Goal: Task Accomplishment & Management: Manage account settings

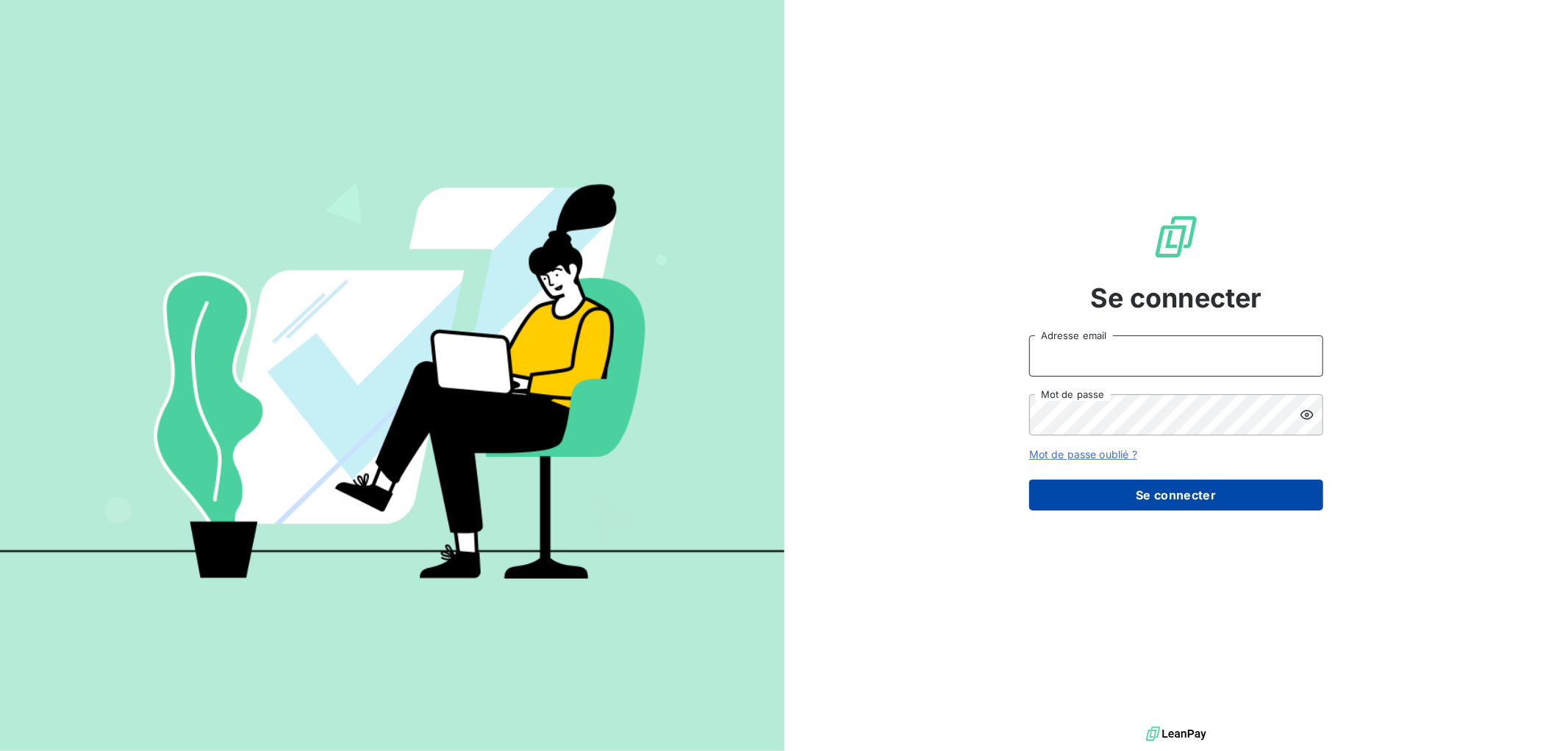
type input "ddelourme@kiloutou.fr"
click at [1162, 494] on button "Se connecter" at bounding box center [1176, 495] width 294 height 31
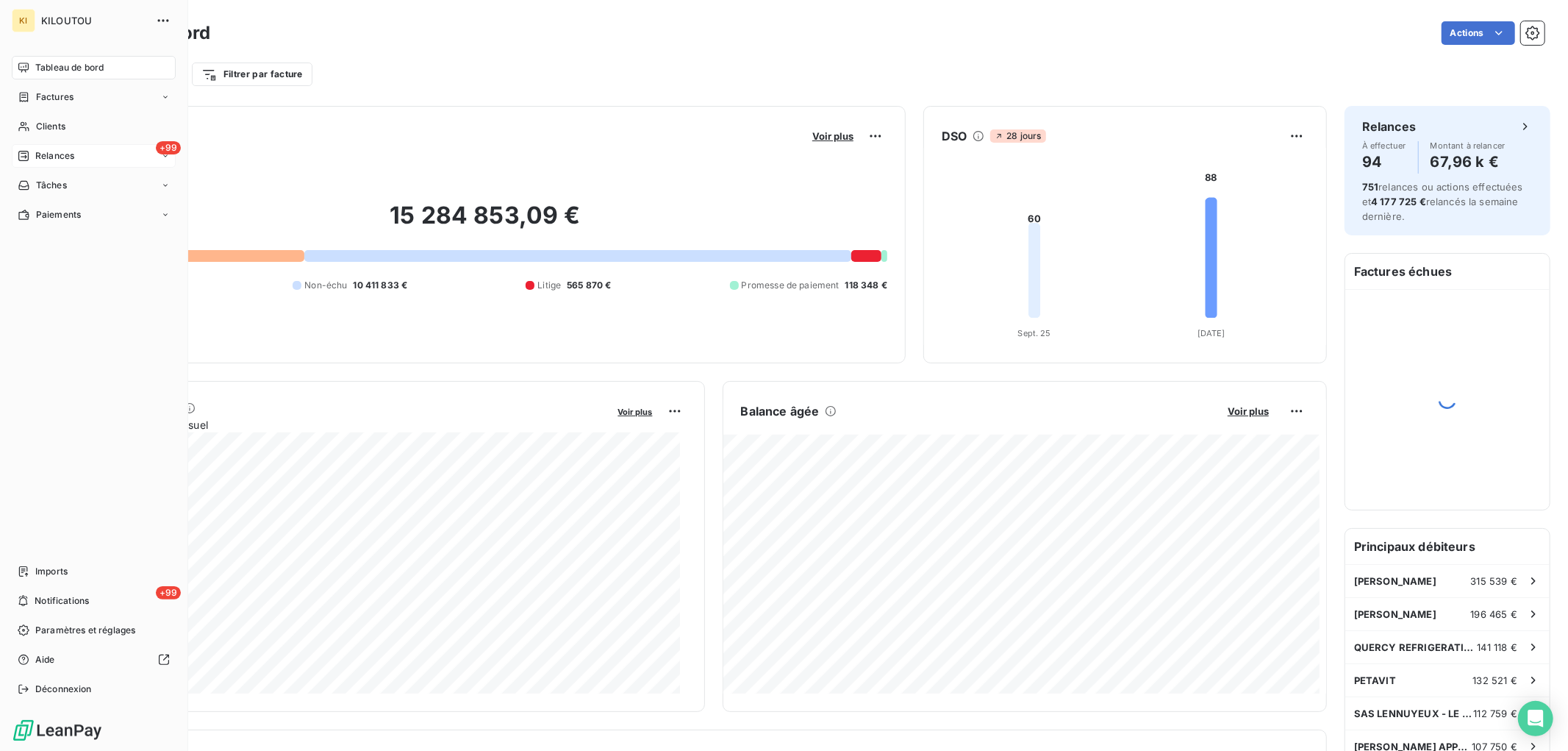
click at [79, 162] on div "+99 Relances" at bounding box center [93, 156] width 164 height 24
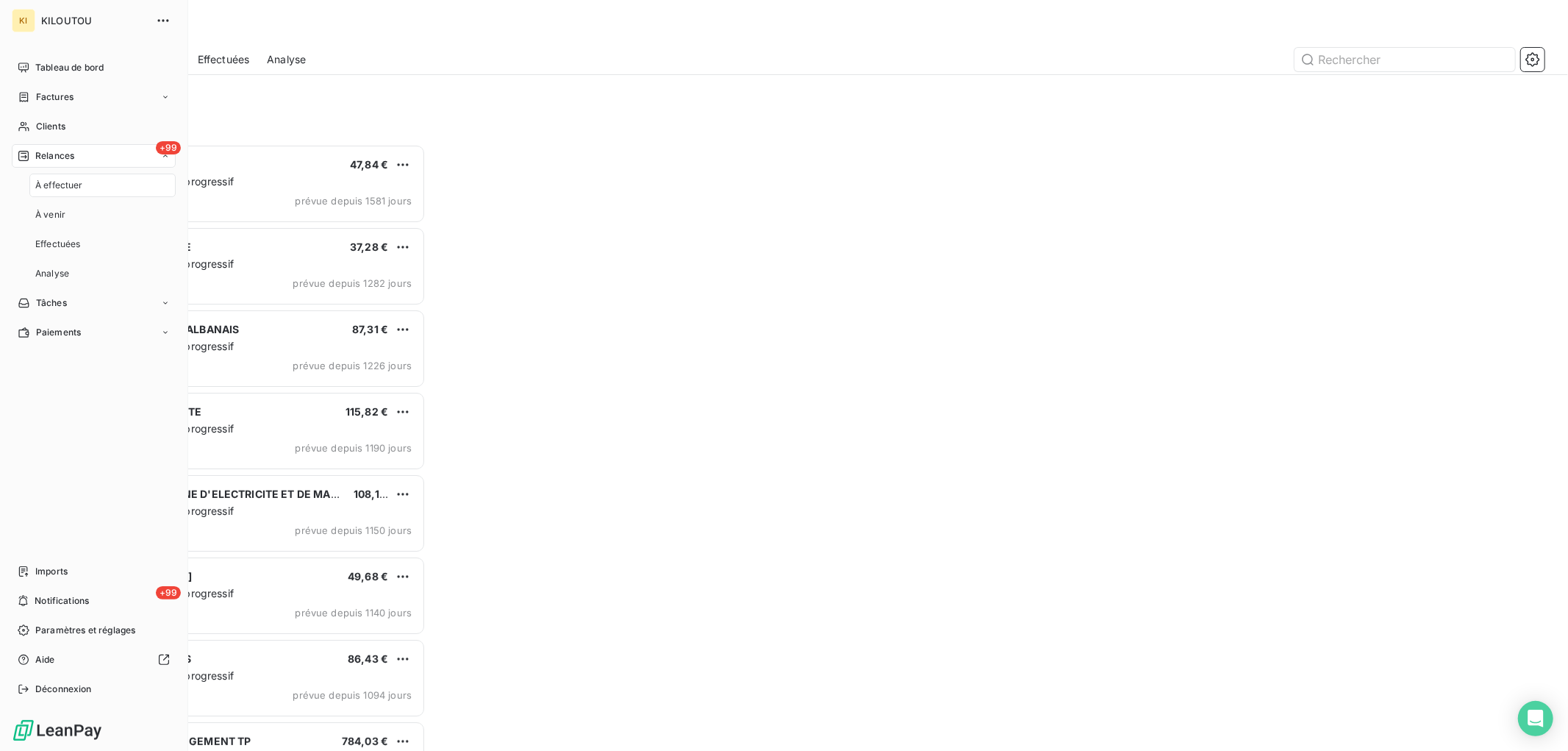
scroll to position [594, 343]
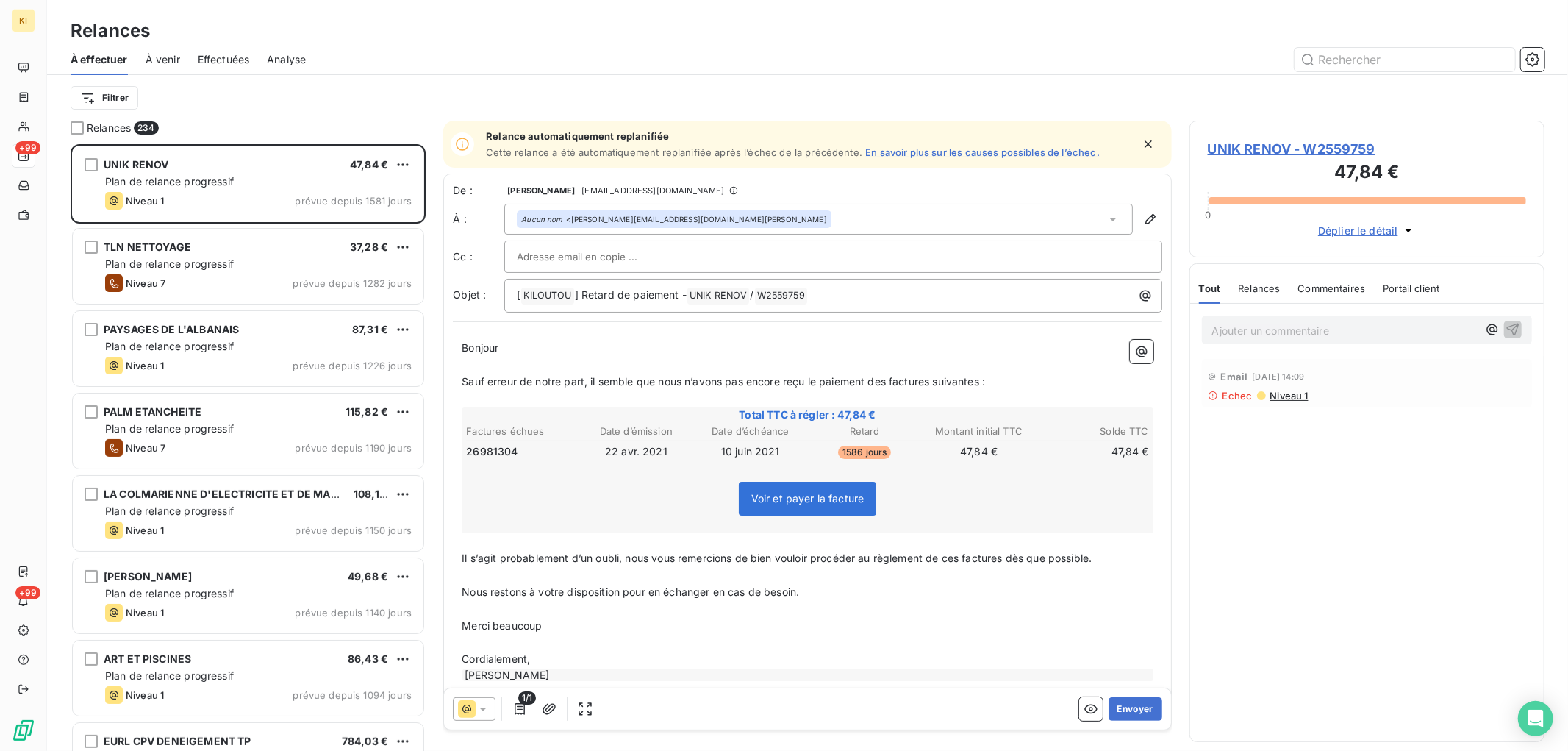
click at [169, 60] on span "À venir" at bounding box center [163, 59] width 34 height 15
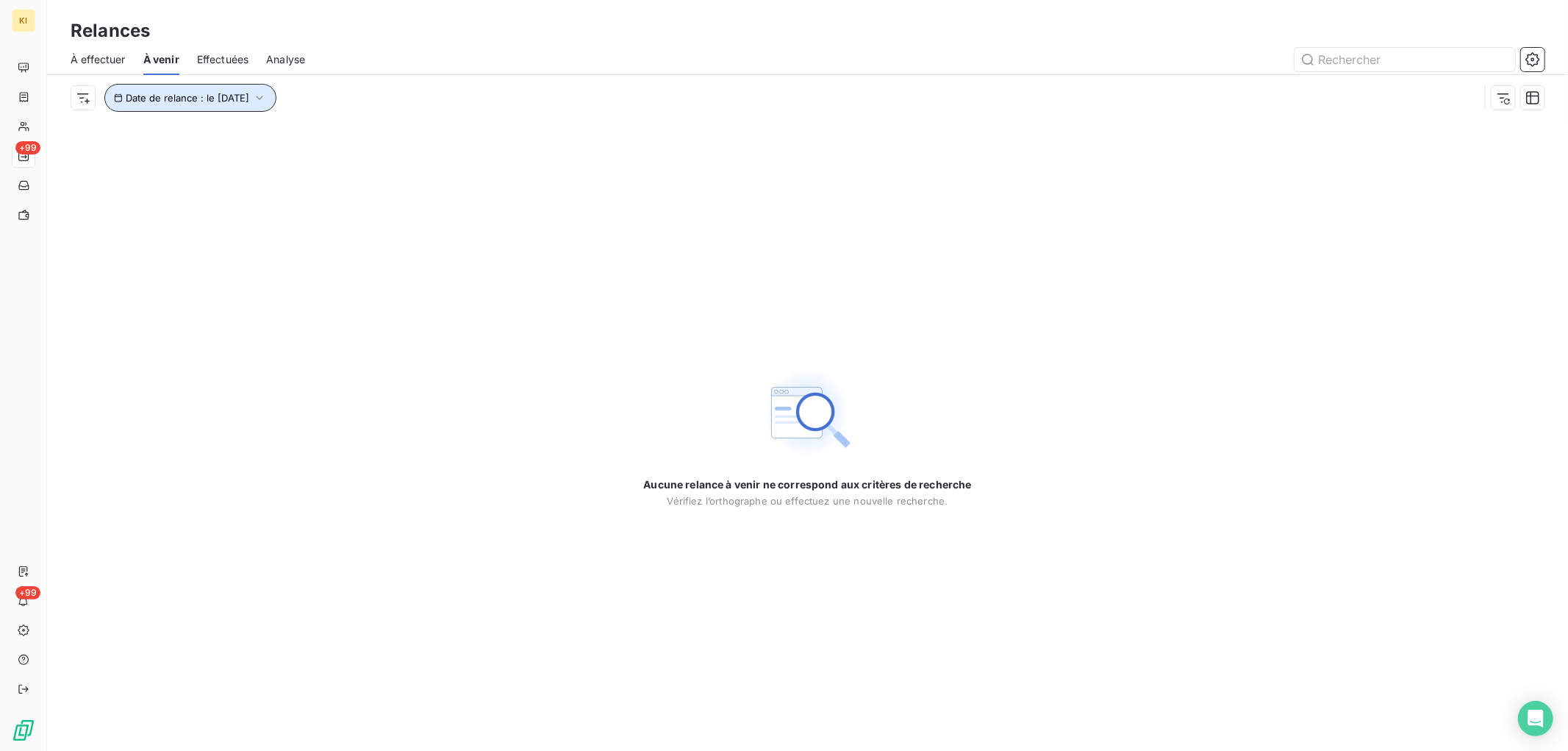
click at [160, 97] on span "Date de relance : le 13 oct. 2025" at bounding box center [187, 98] width 124 height 11
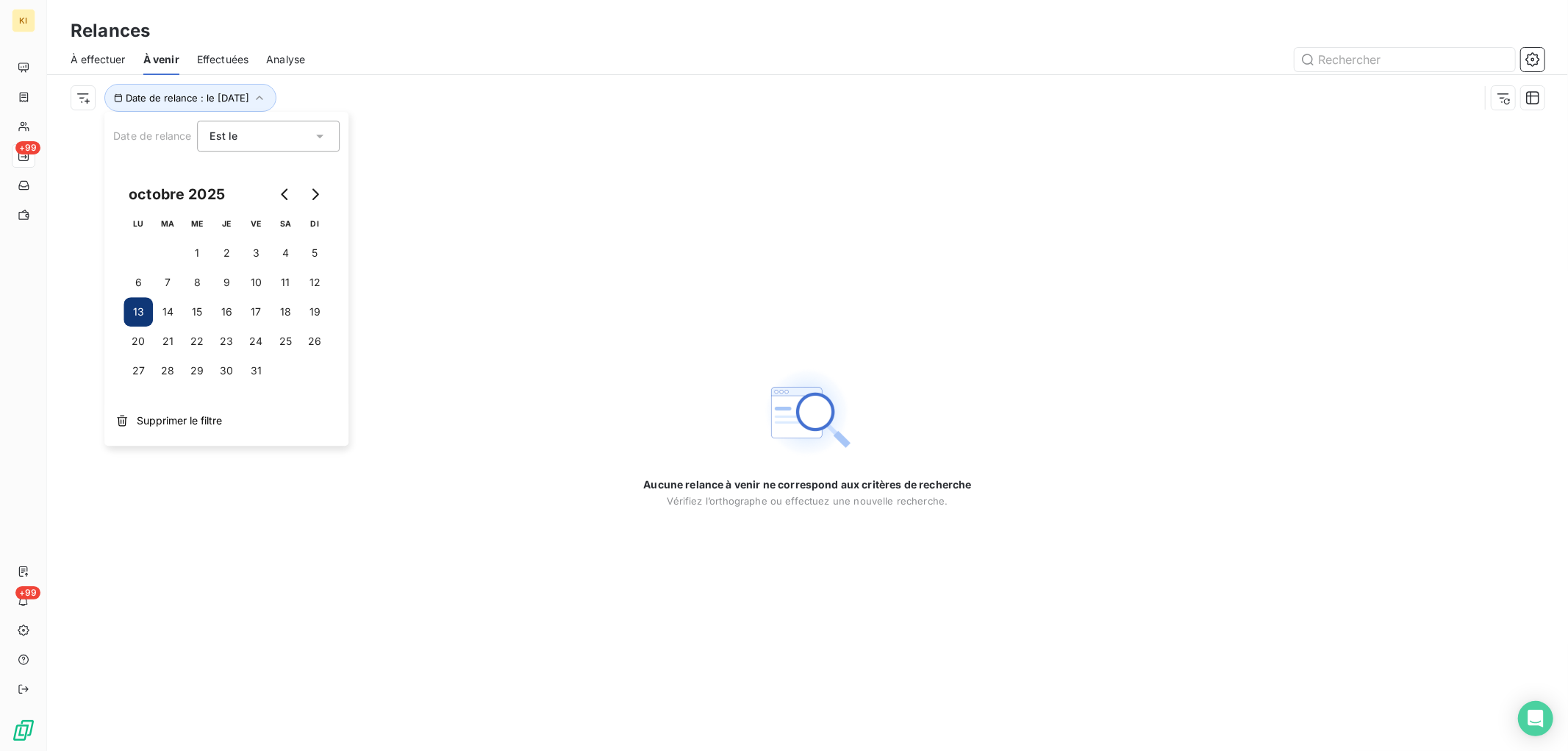
click at [497, 142] on div "Aucune relance à venir ne correspond aux critères de recherche Vérifiez l’ortho…" at bounding box center [808, 436] width 1521 height 630
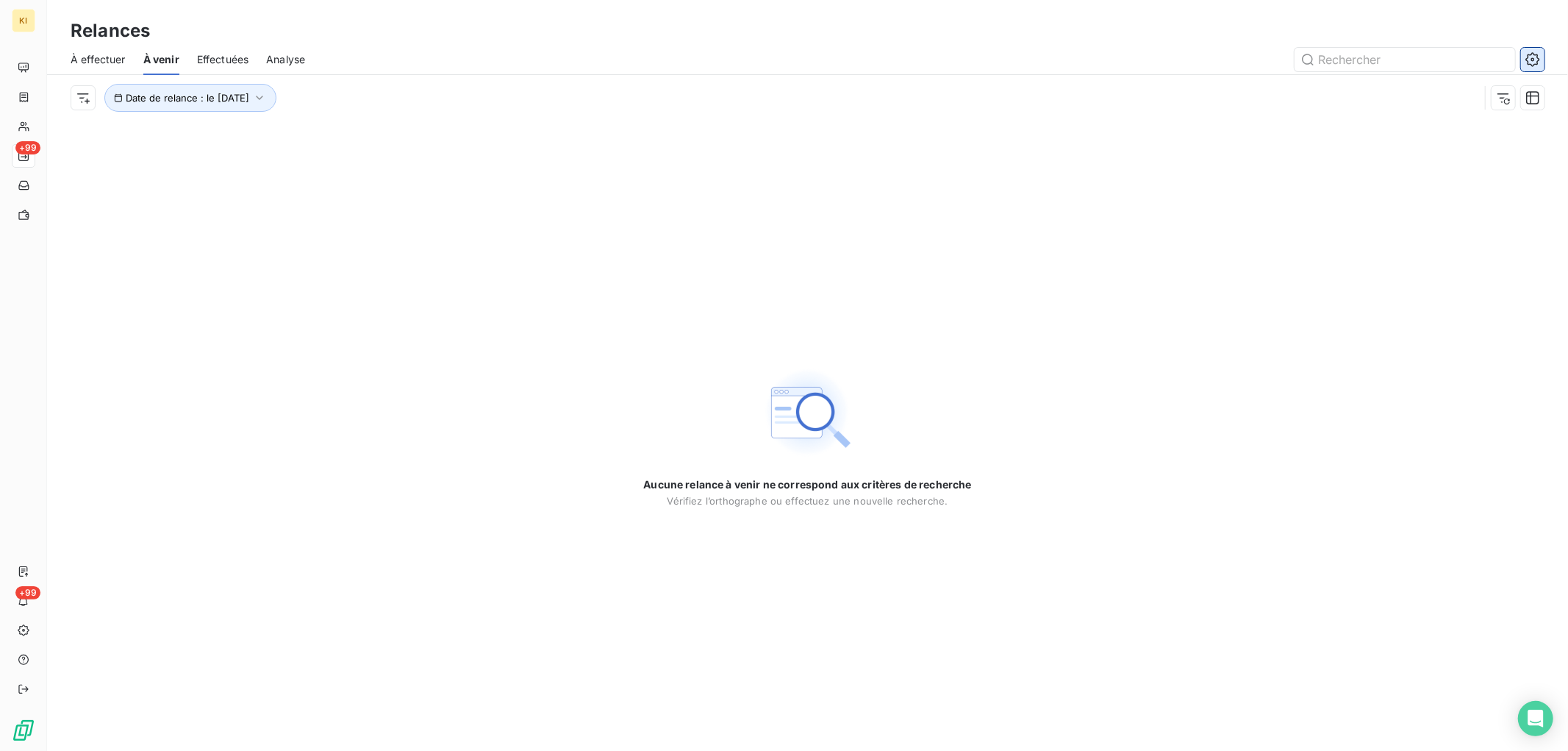
click at [1532, 55] on icon "button" at bounding box center [1533, 59] width 15 height 15
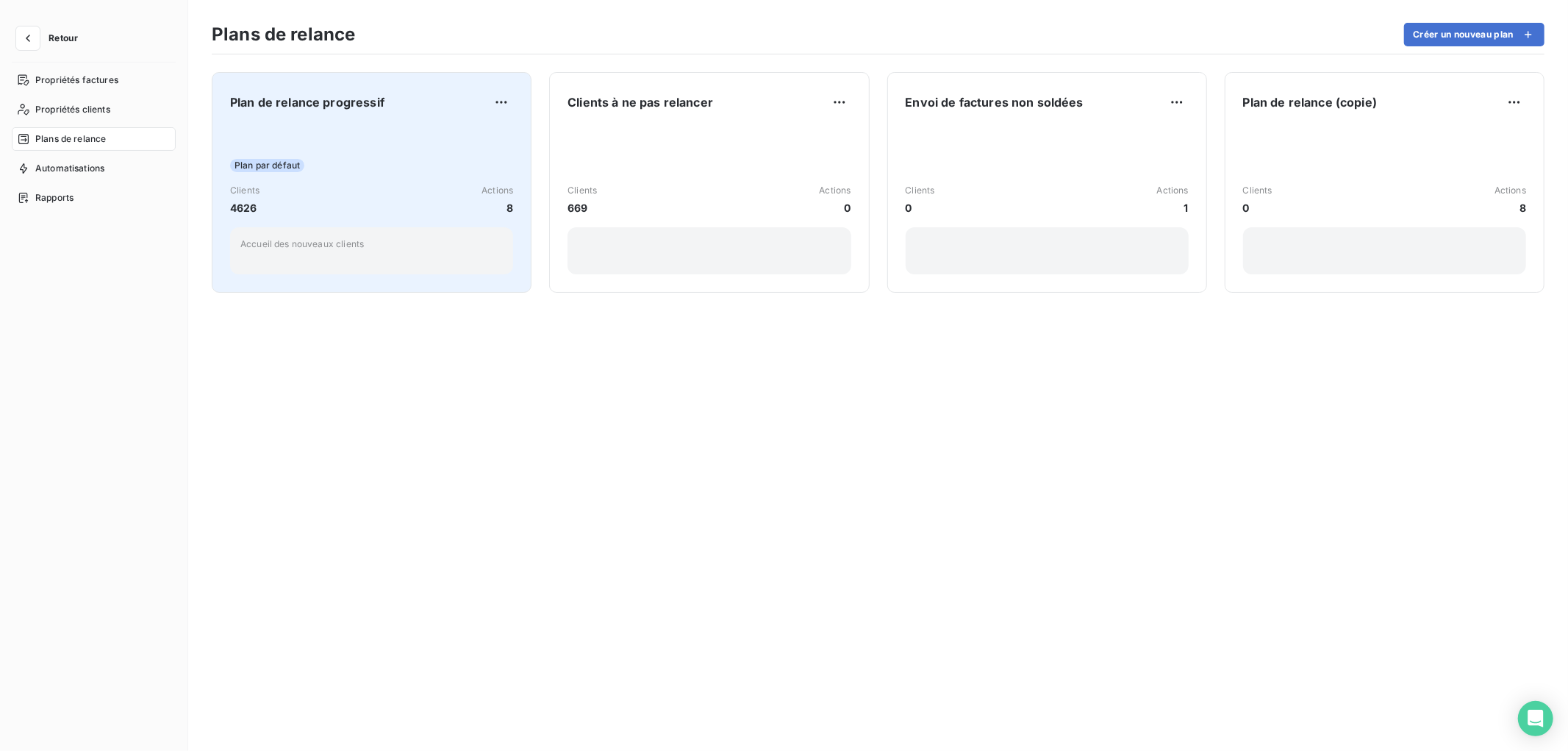
click at [377, 178] on div "Plan par défaut Clients 4626 Actions 8 Accueil des nouveaux clients" at bounding box center [372, 200] width 283 height 148
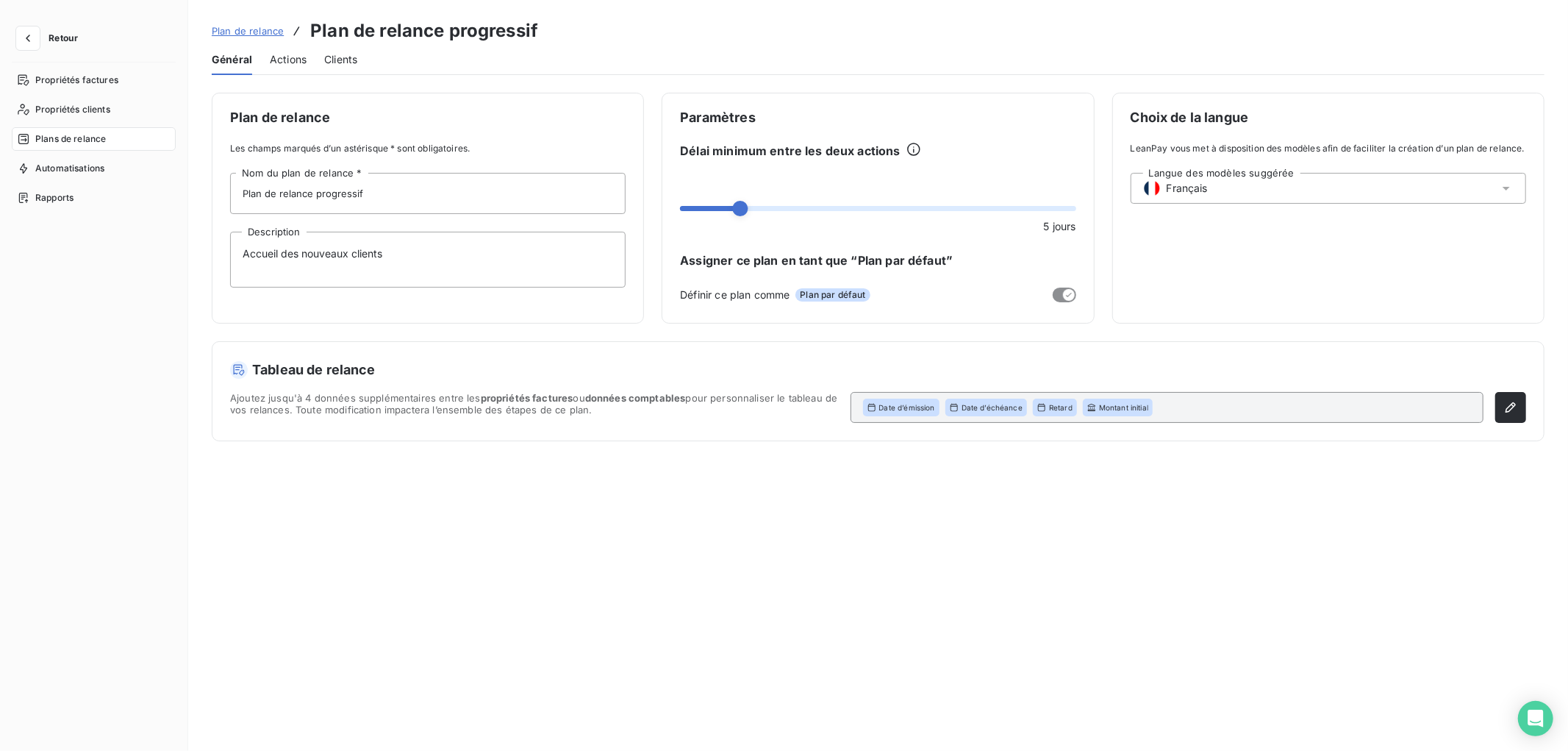
click at [294, 64] on span "Actions" at bounding box center [287, 59] width 37 height 15
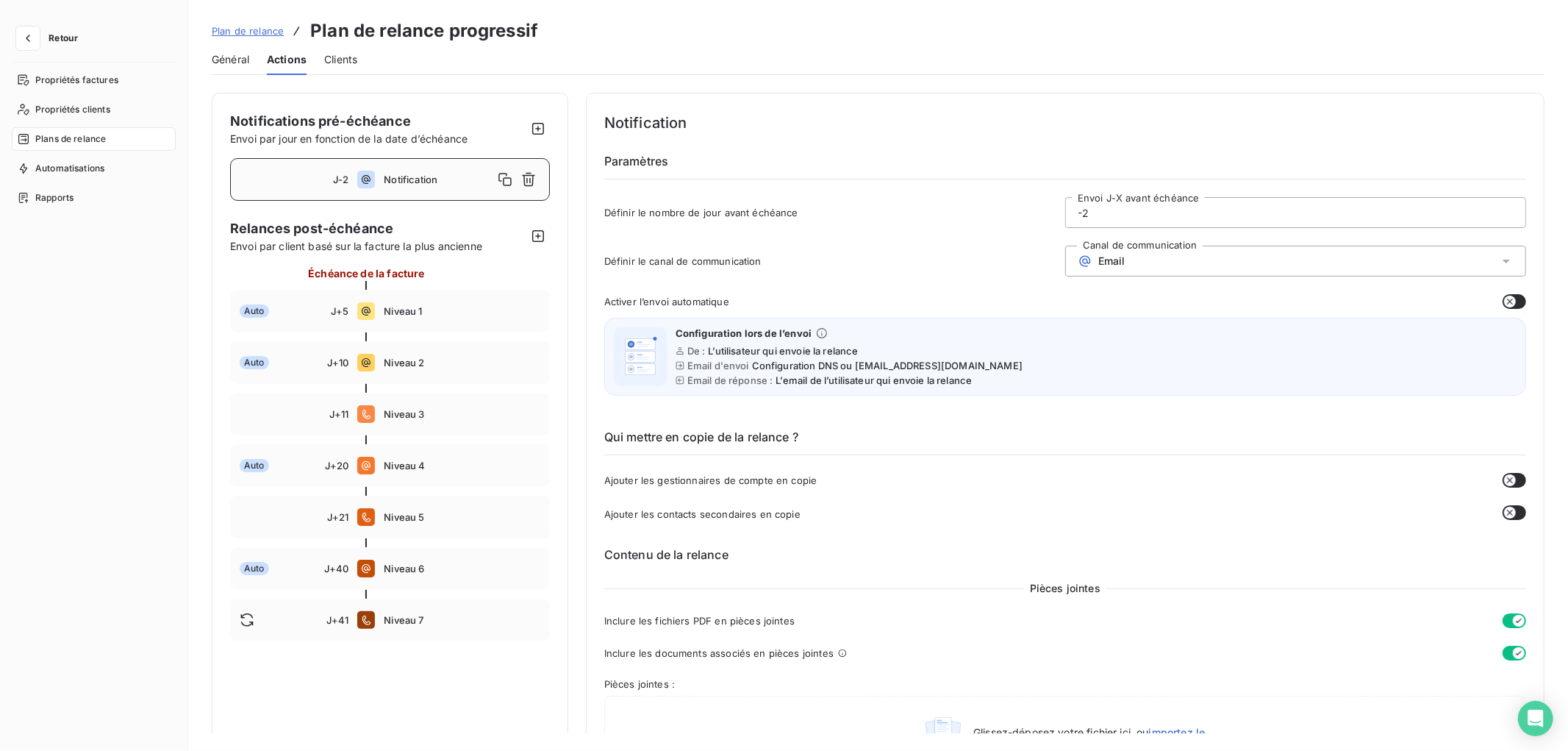
click at [422, 173] on span "Notification" at bounding box center [438, 179] width 109 height 11
click at [225, 59] on span "Général" at bounding box center [230, 59] width 37 height 15
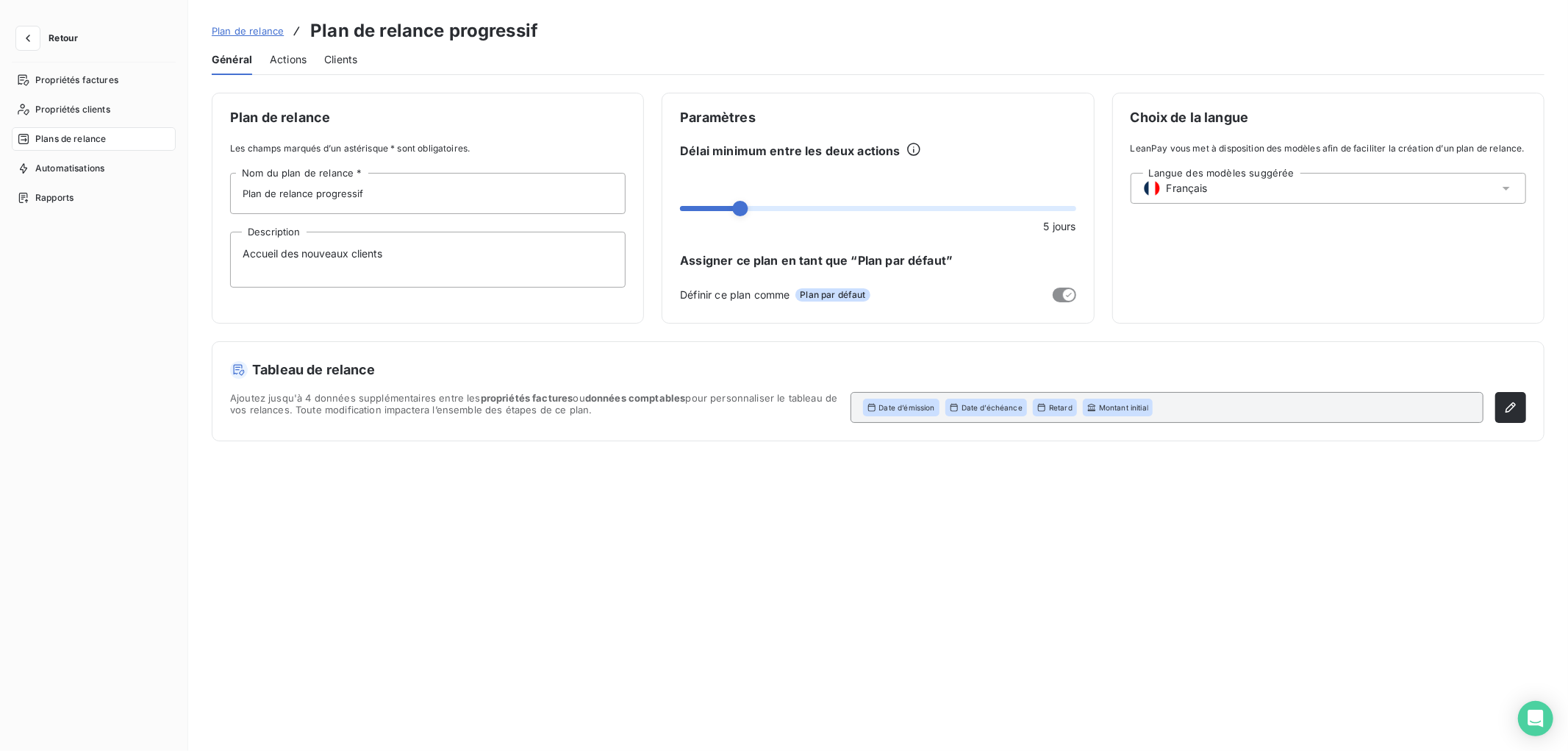
click at [276, 66] on span "Actions" at bounding box center [287, 59] width 37 height 15
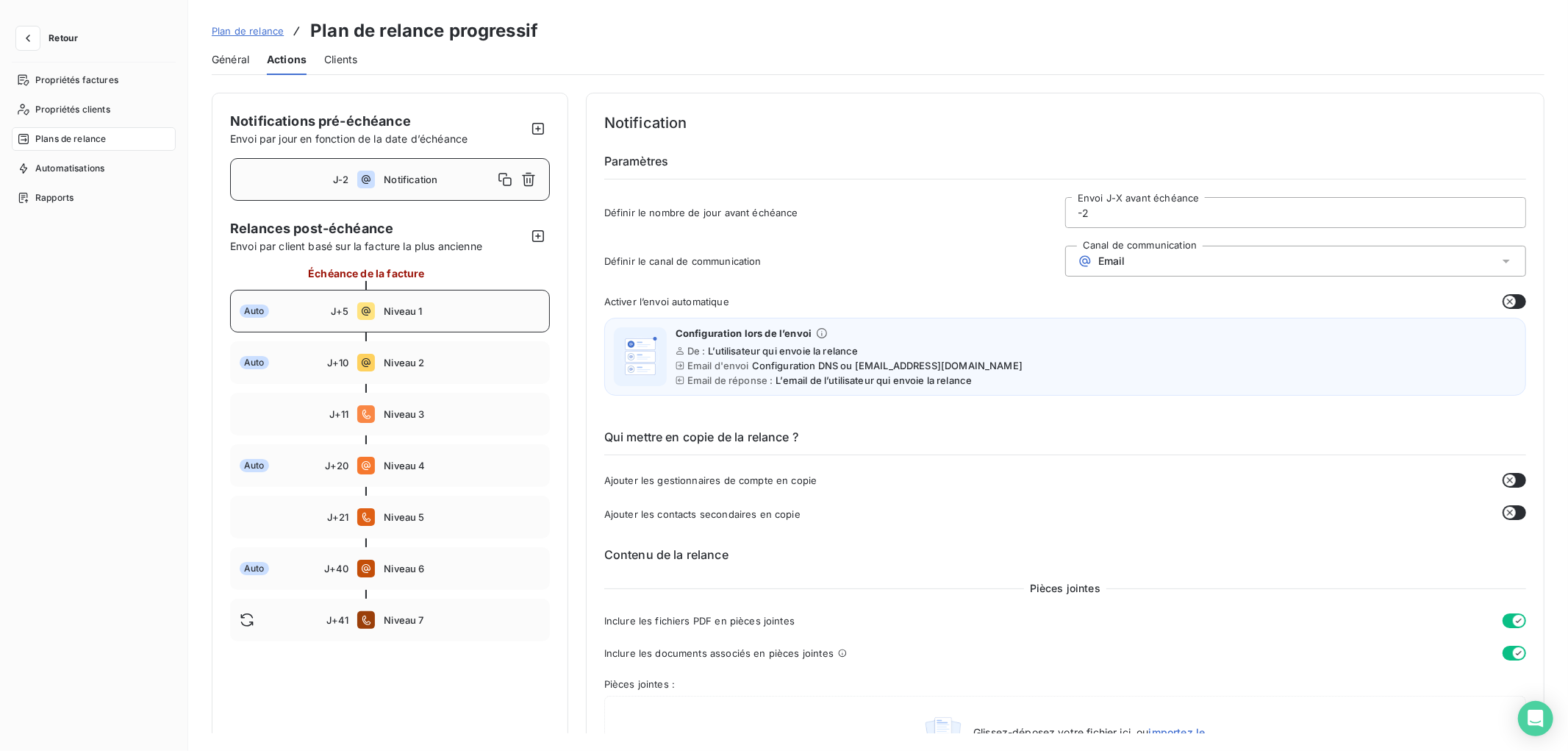
click at [440, 311] on span "Niveau 1" at bounding box center [461, 311] width 155 height 11
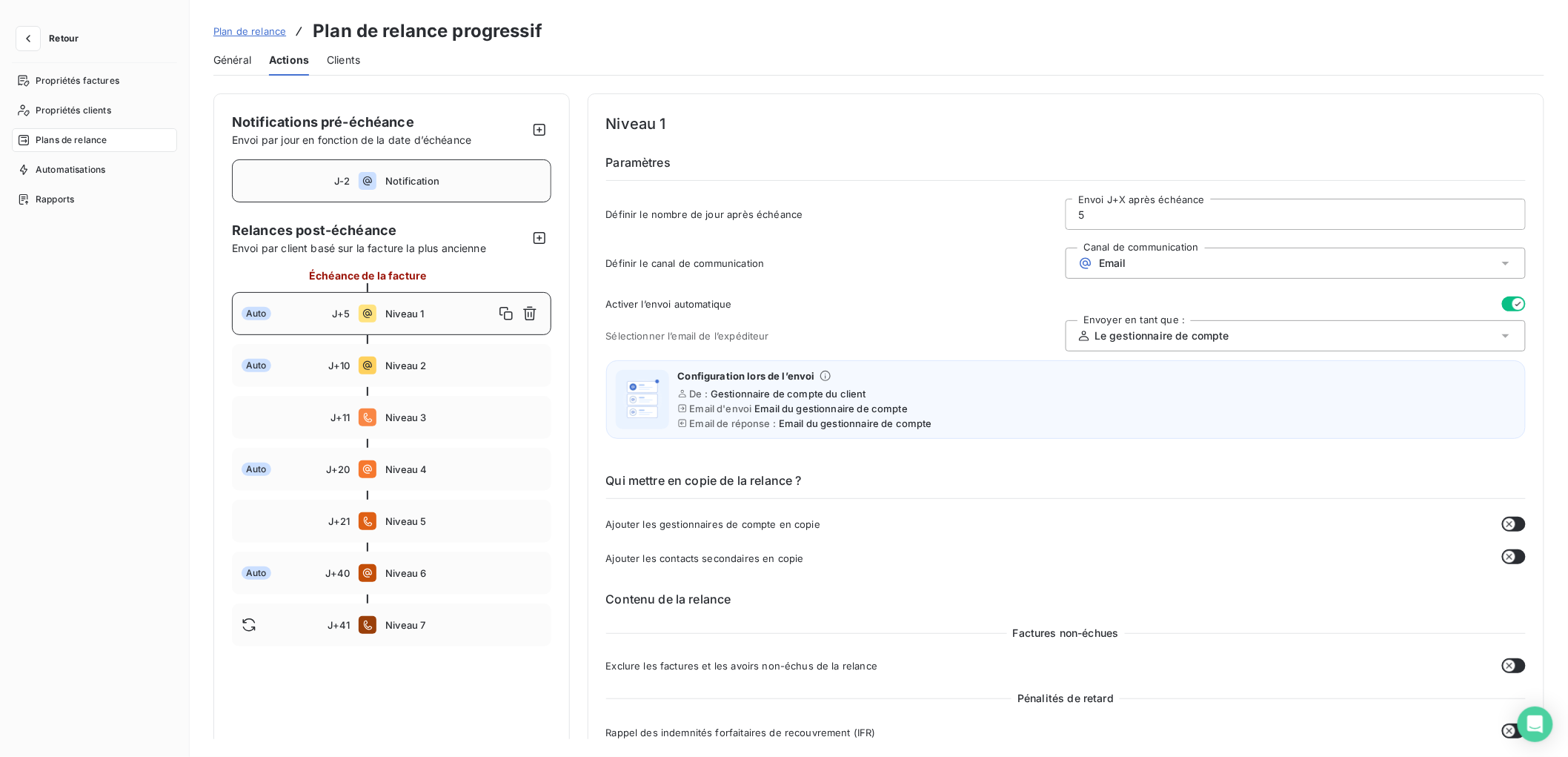
click at [439, 187] on div "J-2 Notification" at bounding box center [391, 181] width 319 height 43
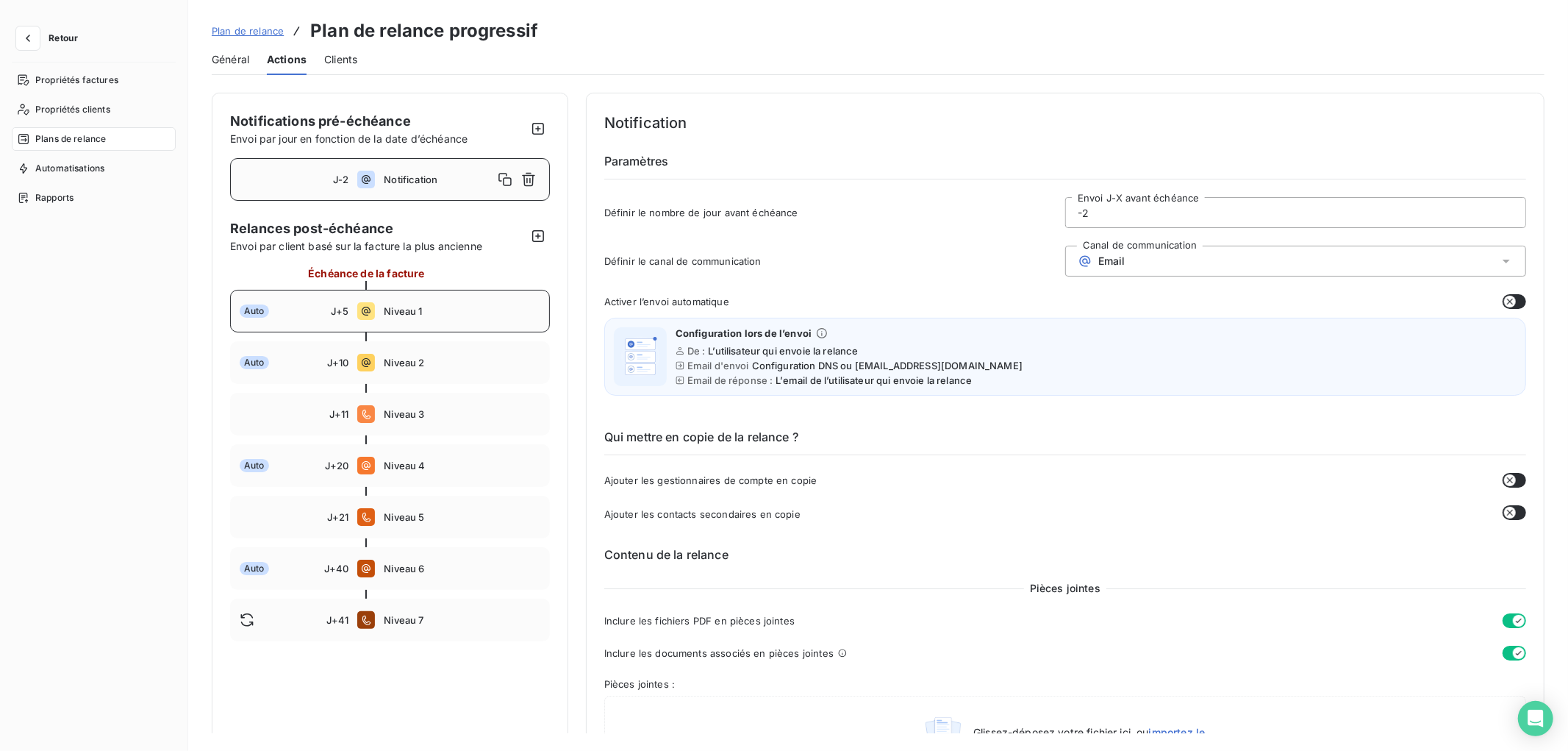
click at [440, 319] on div "Auto J+5 Niveau 1" at bounding box center [390, 311] width 320 height 42
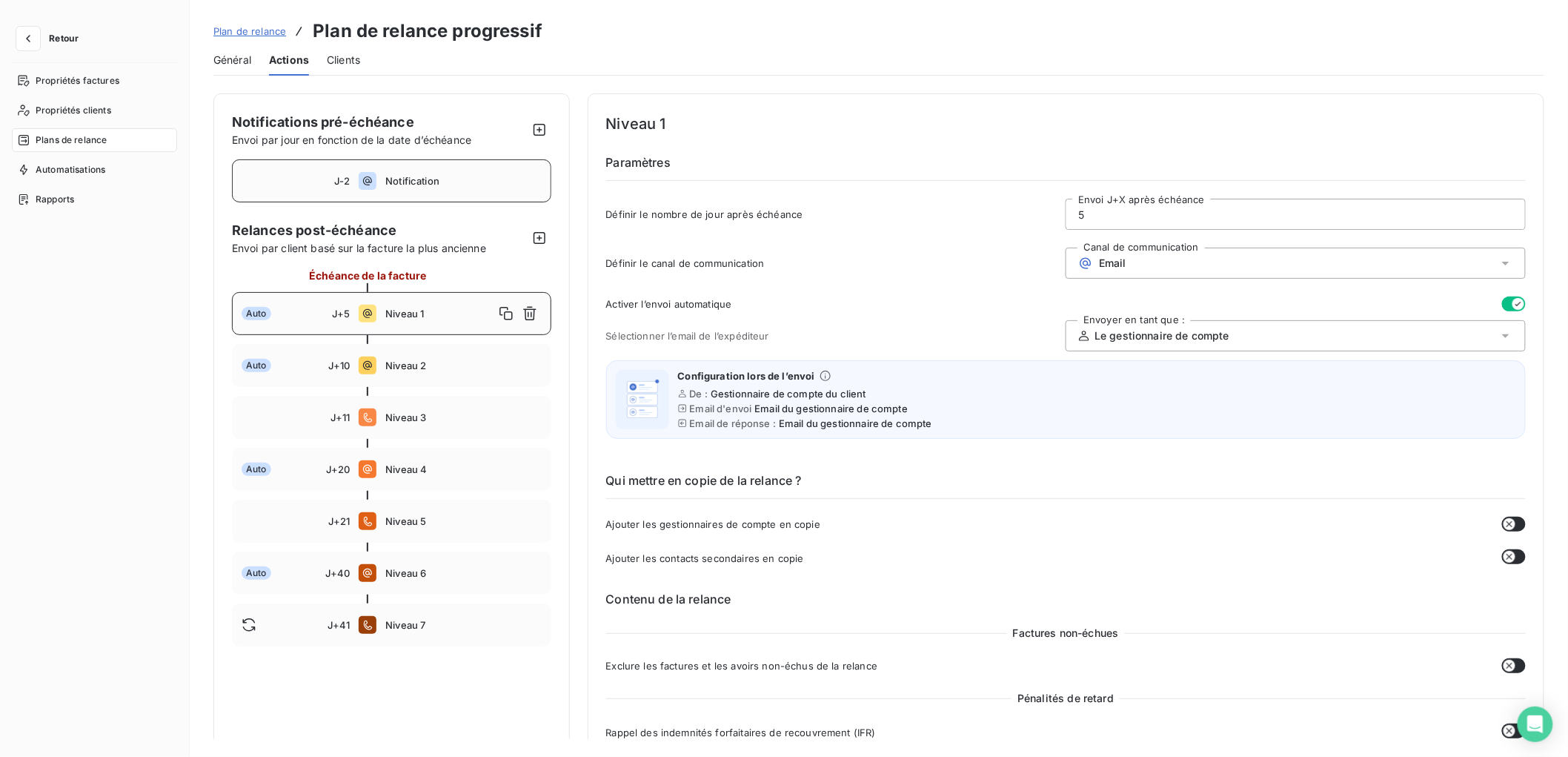
click at [428, 189] on div "J-2 Notification" at bounding box center [391, 181] width 319 height 43
type input "-2"
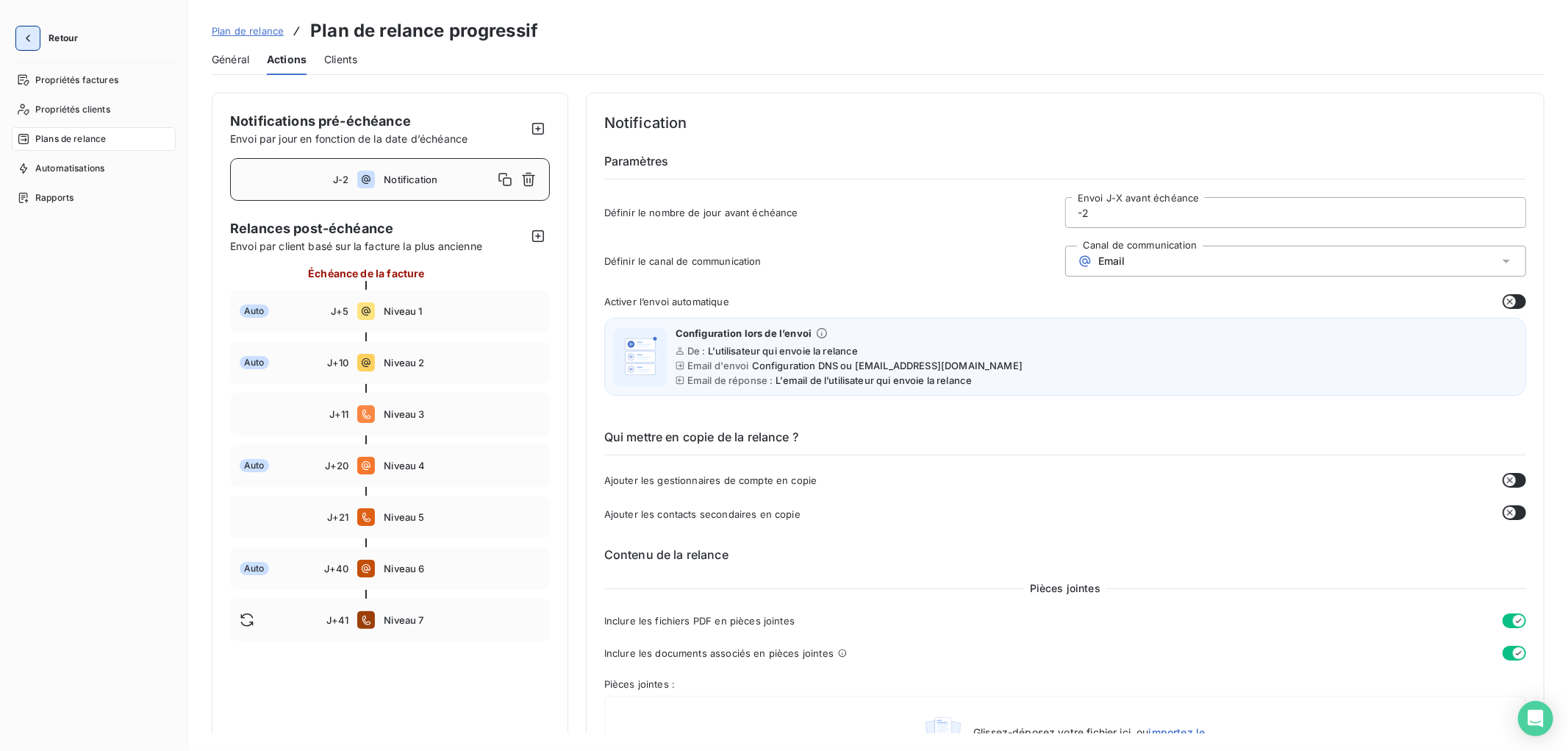
click at [20, 37] on icon "button" at bounding box center [28, 38] width 15 height 15
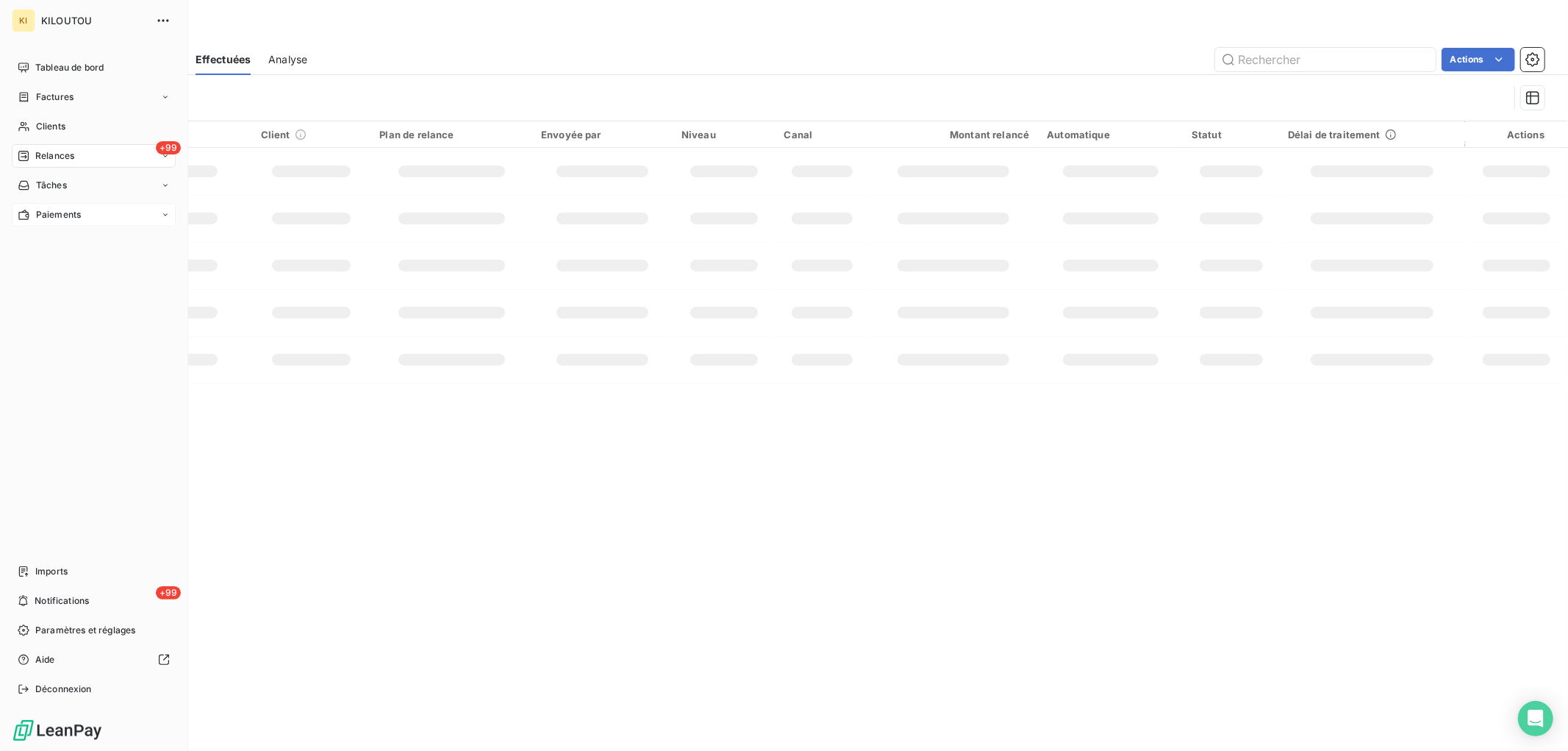
click at [88, 213] on div "Paiements" at bounding box center [93, 214] width 164 height 24
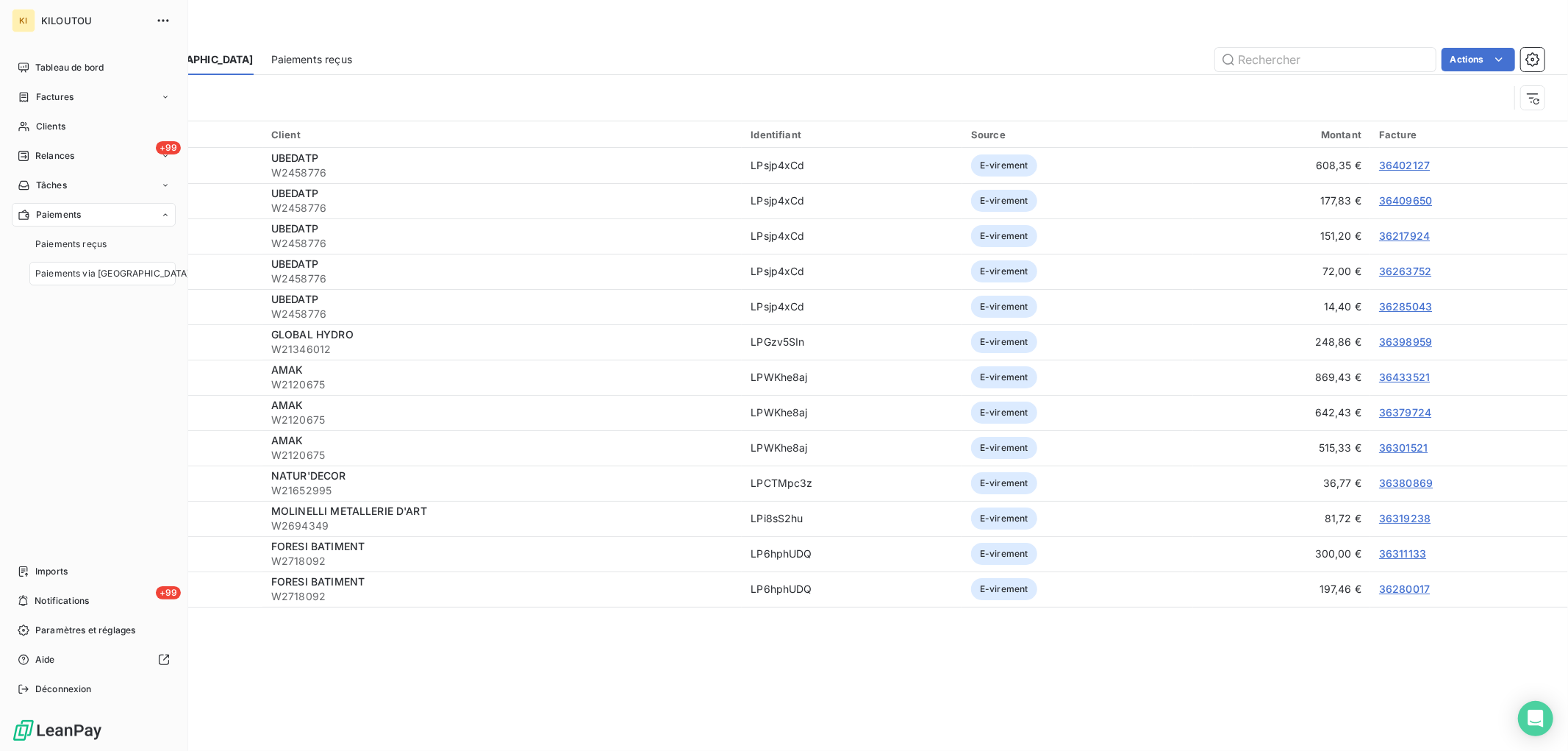
click at [114, 272] on span "Paiements via [GEOGRAPHIC_DATA]" at bounding box center [112, 274] width 155 height 13
click at [127, 396] on div "Tableau de bord Factures Clients +99 Relances Tâches Paiements Paiements reçus …" at bounding box center [93, 379] width 164 height 645
